Goal: Information Seeking & Learning: Learn about a topic

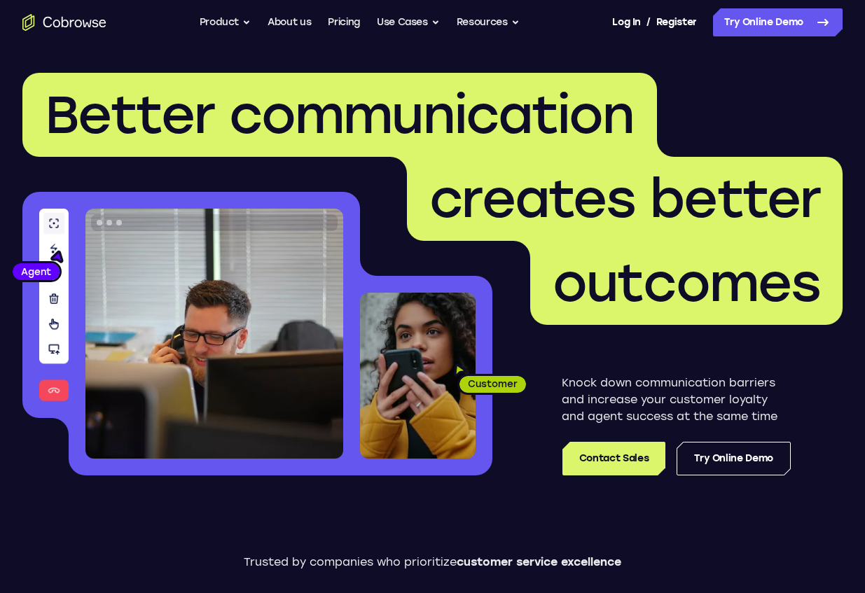
scroll to position [43, 0]
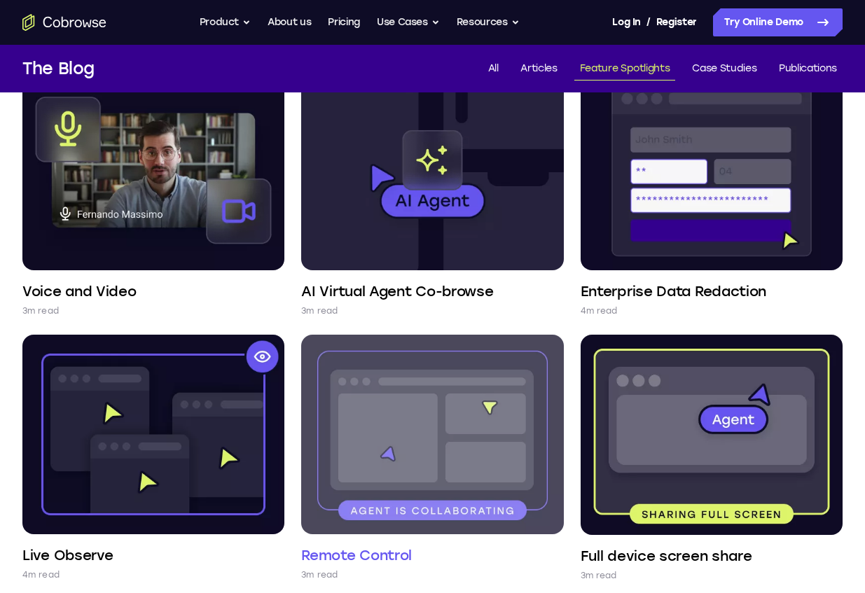
scroll to position [169, 0]
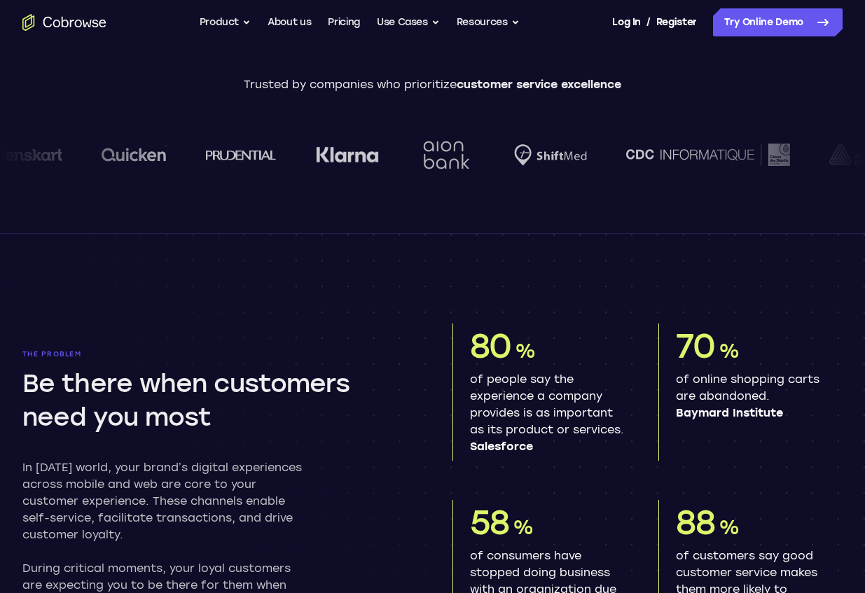
scroll to position [955, 0]
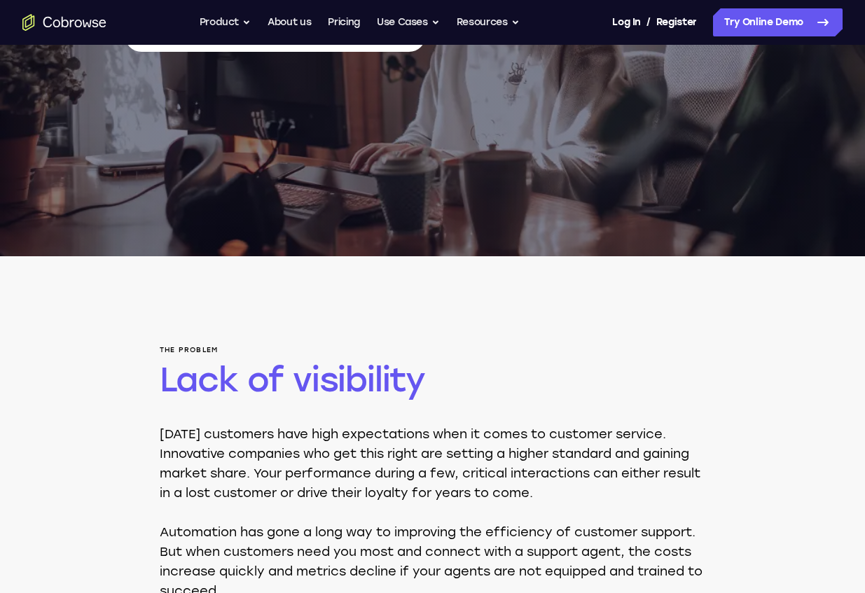
scroll to position [337, 0]
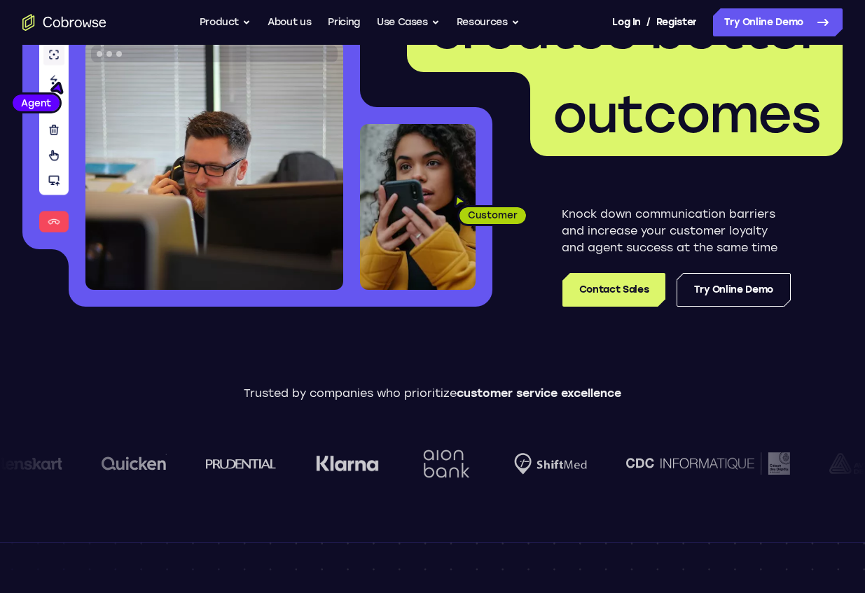
scroll to position [1180, 0]
